Goal: Find specific fact: Find specific page/section

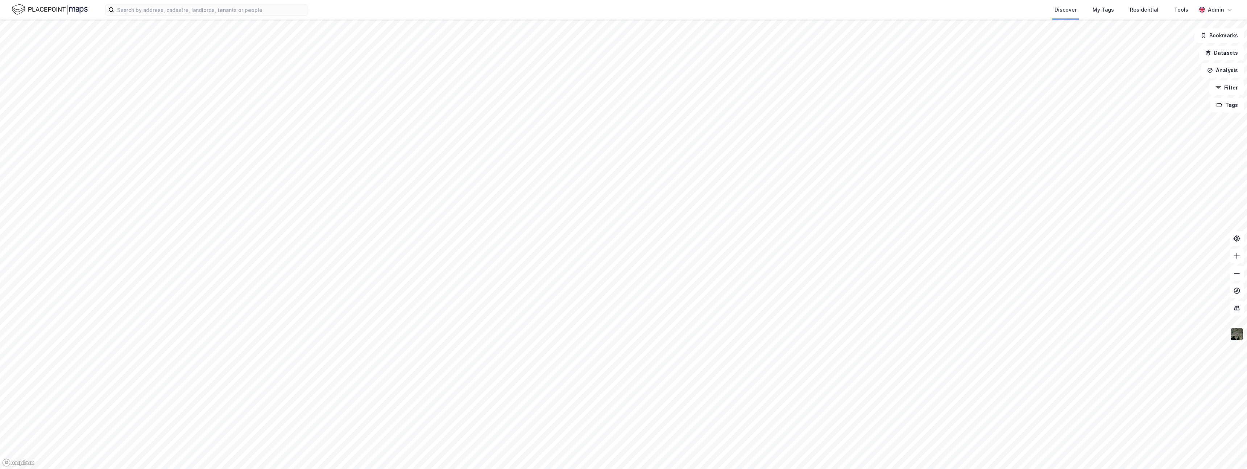
click at [72, 8] on img at bounding box center [50, 9] width 76 height 13
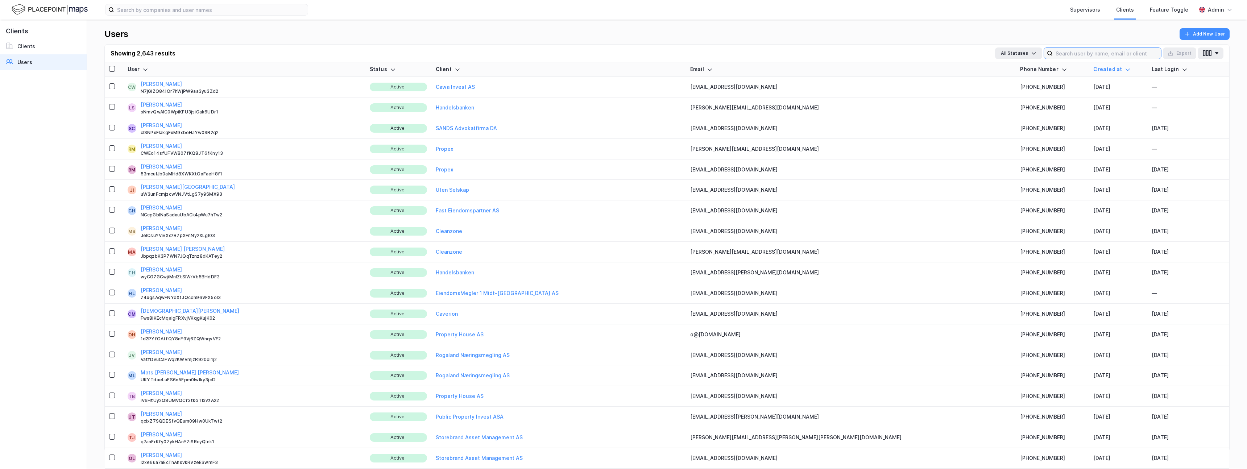
click at [1067, 52] on input at bounding box center [1107, 53] width 108 height 11
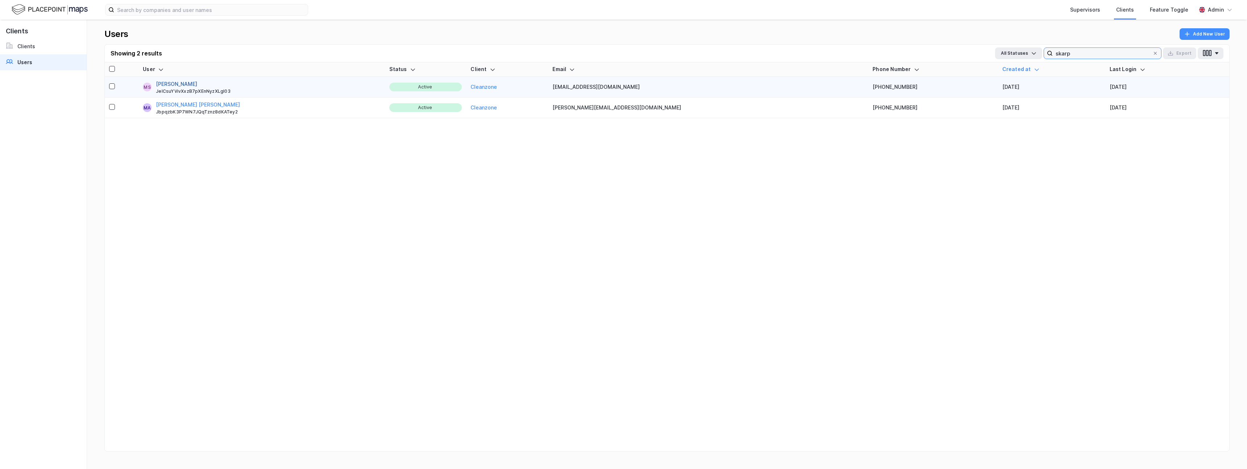
type input "skarp"
click at [190, 84] on button "[PERSON_NAME]" at bounding box center [176, 84] width 41 height 9
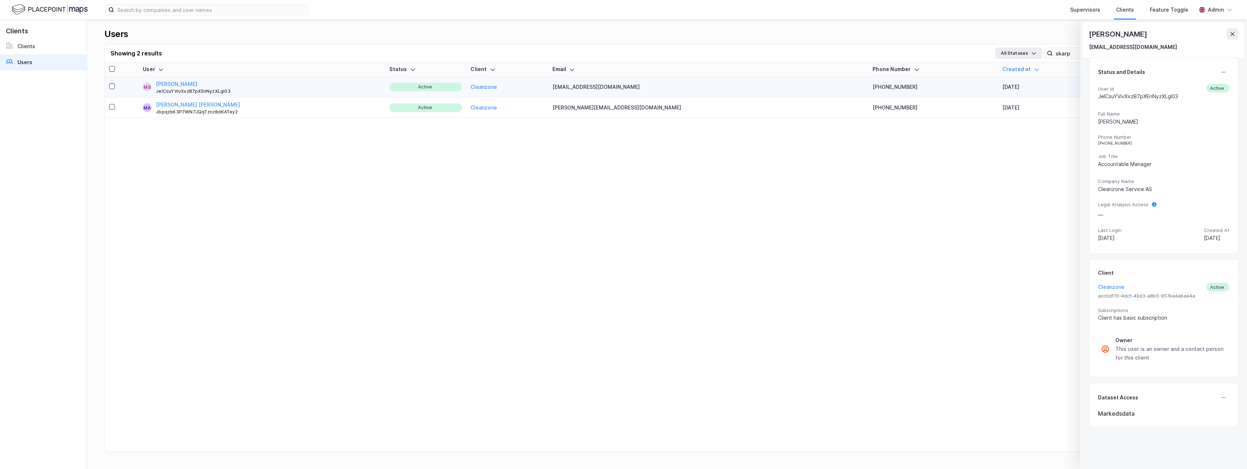
click at [1130, 96] on div "JeICsuYVivXxzB7pXEnNyzXLgl03" at bounding box center [1138, 96] width 80 height 9
copy div "JeICsuYVivXxzB7pXEnNyzXLgl03"
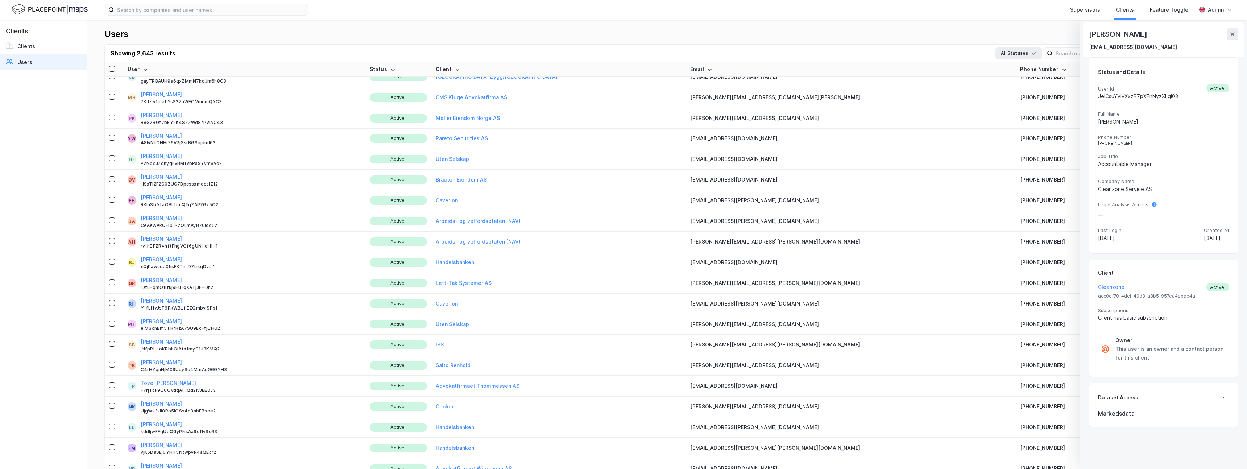
scroll to position [827, 0]
